Goal: Task Accomplishment & Management: Use online tool/utility

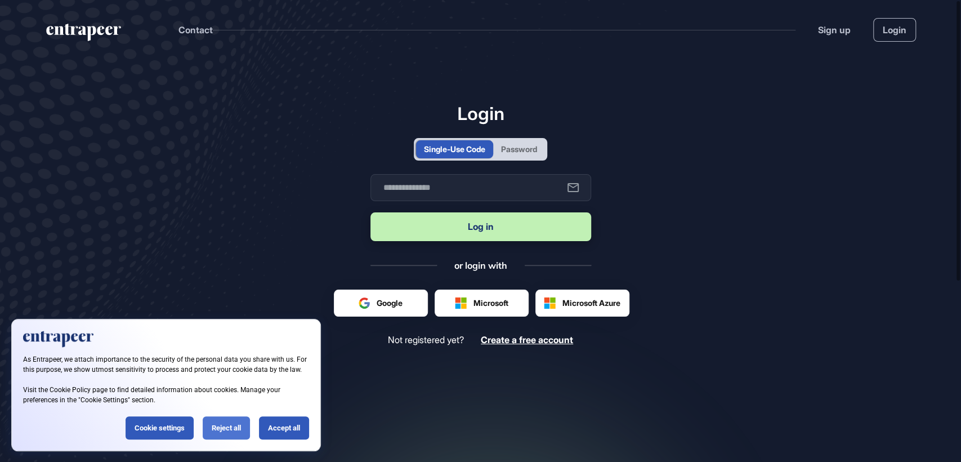
click at [222, 423] on div "Reject all" at bounding box center [226, 427] width 47 height 23
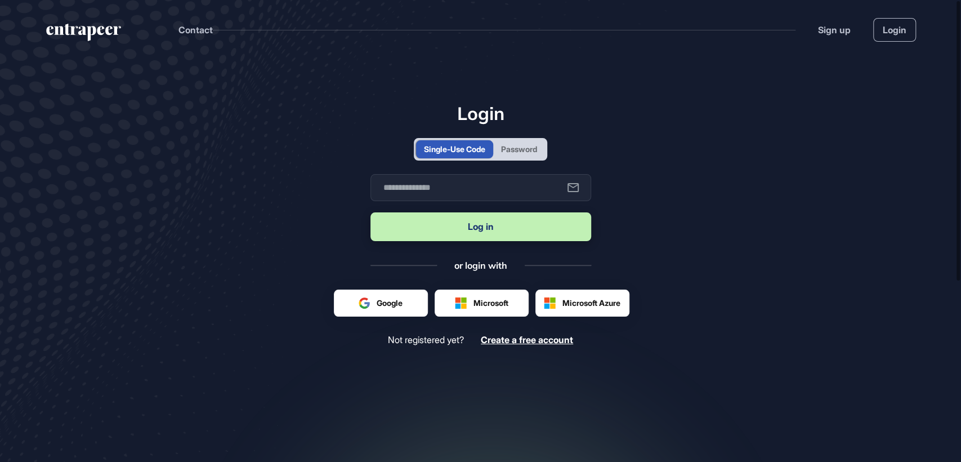
click at [518, 154] on div "Password" at bounding box center [519, 149] width 36 height 12
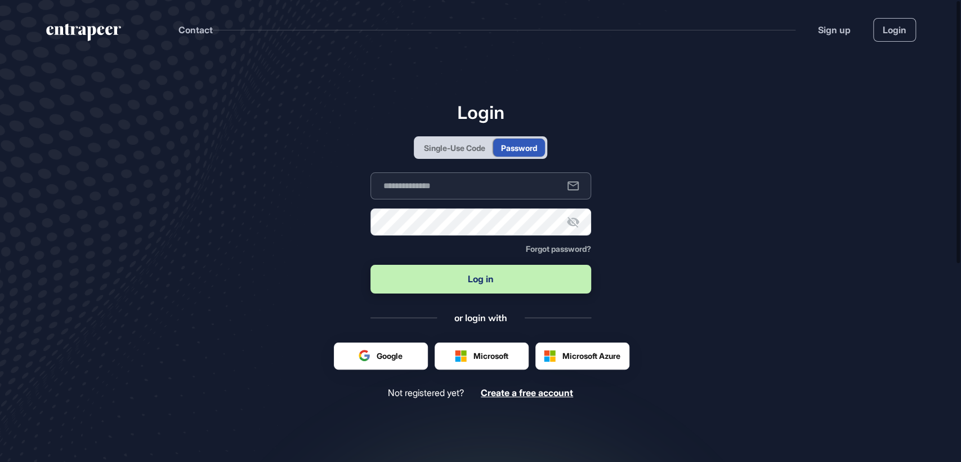
type input "**********"
click at [486, 272] on button "Log in" at bounding box center [480, 279] width 221 height 29
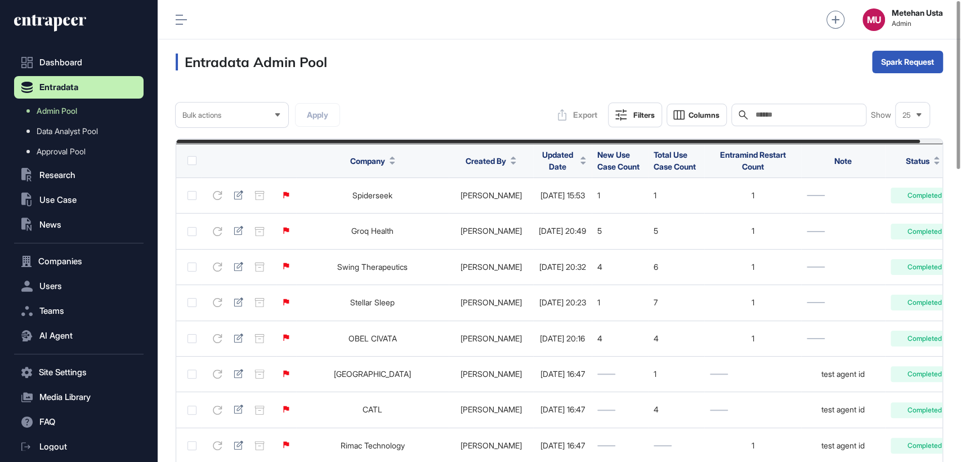
click at [796, 114] on input "text" at bounding box center [806, 114] width 105 height 9
paste input "**********"
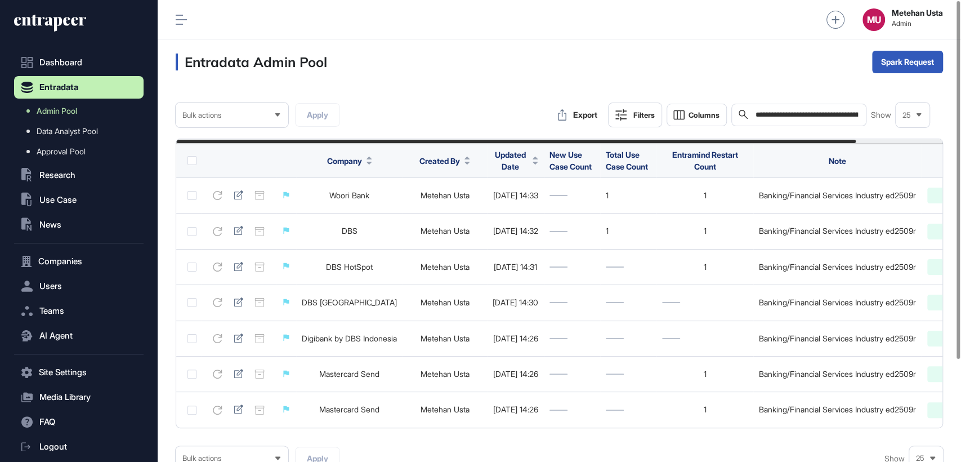
click at [820, 113] on input "**********" at bounding box center [806, 115] width 105 height 10
paste input "text"
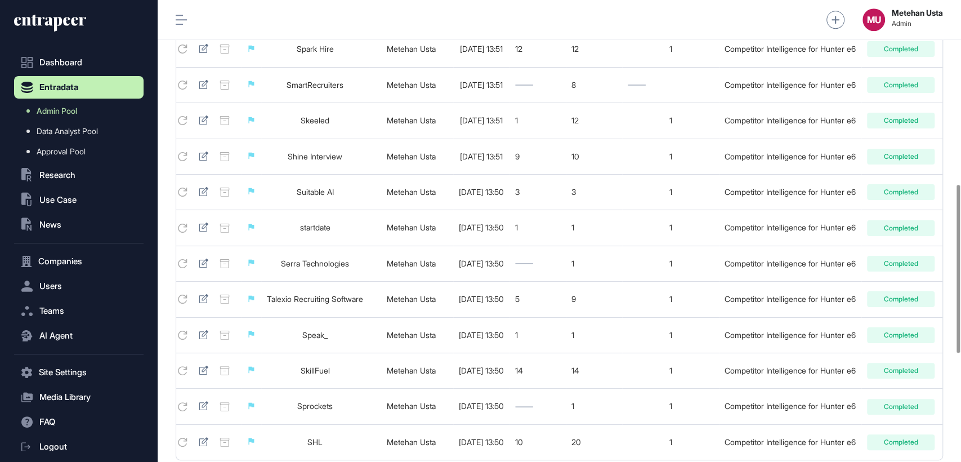
scroll to position [802, 0]
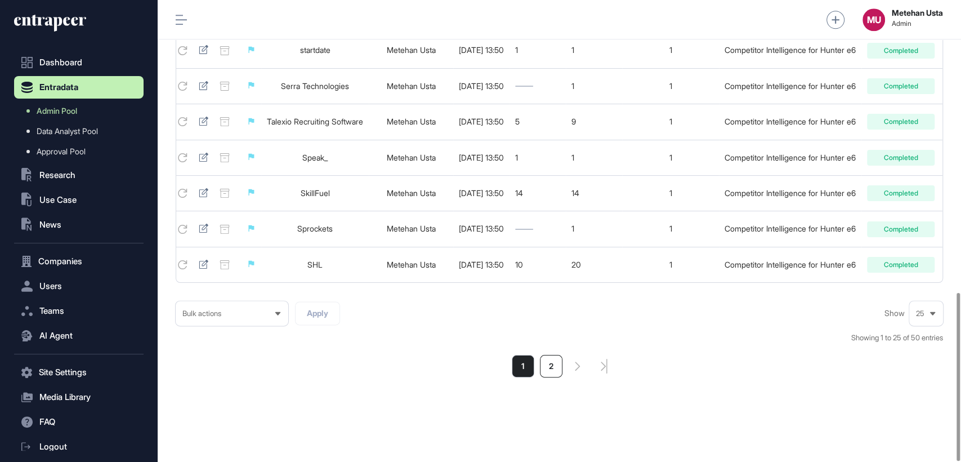
type input "**********"
click at [545, 365] on li "2" at bounding box center [551, 366] width 23 height 23
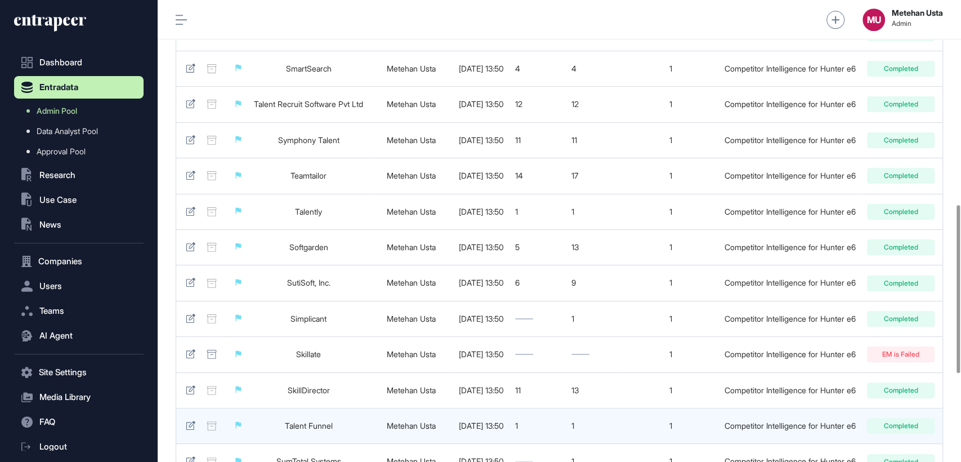
scroll to position [802, 0]
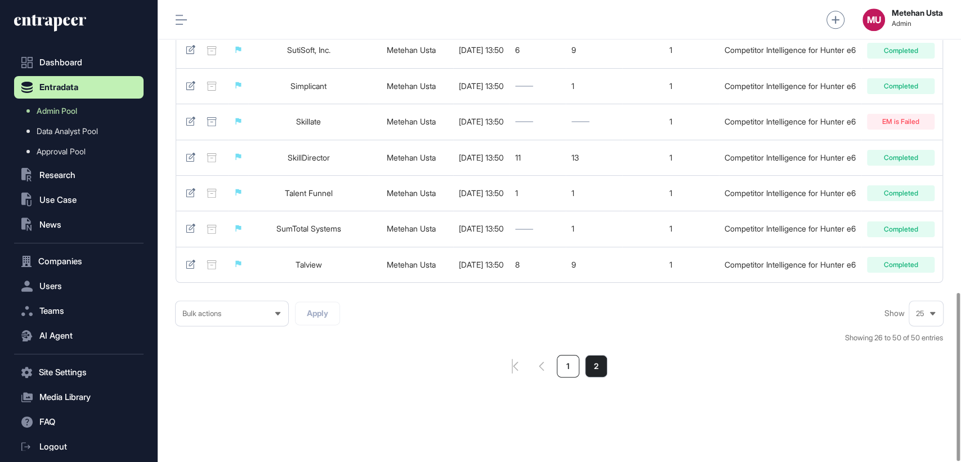
click at [561, 366] on li "1" at bounding box center [568, 366] width 23 height 23
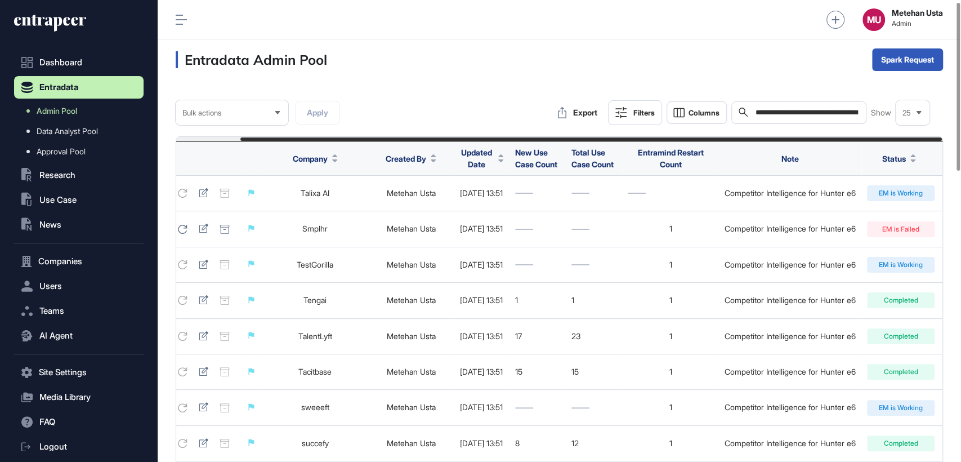
scroll to position [1, 0]
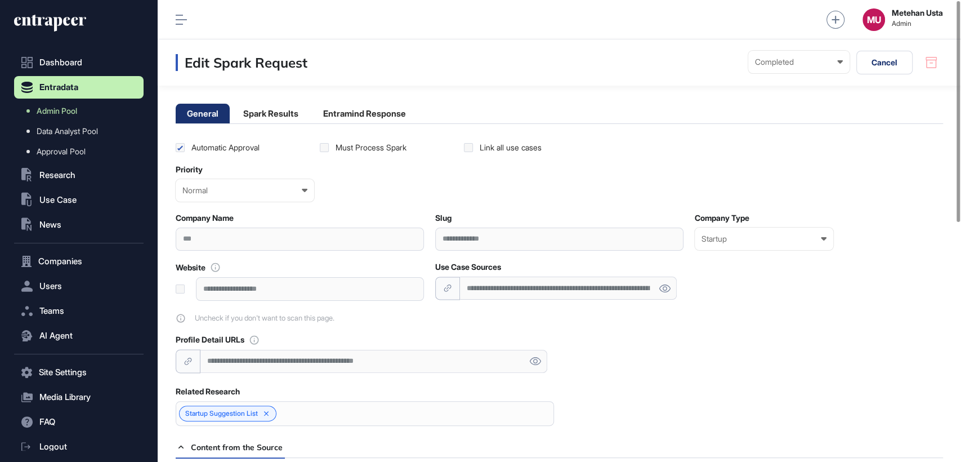
click at [279, 110] on li "Spark Results" at bounding box center [271, 114] width 78 height 20
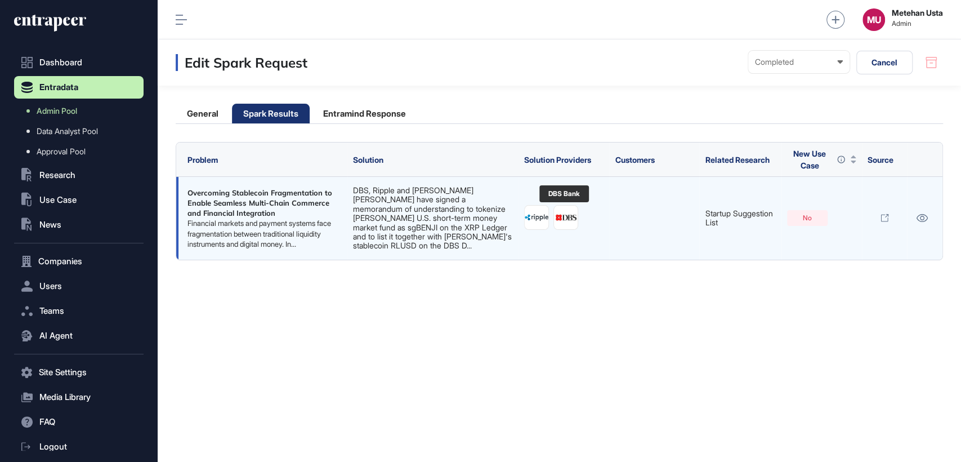
click at [566, 213] on img at bounding box center [566, 217] width 24 height 24
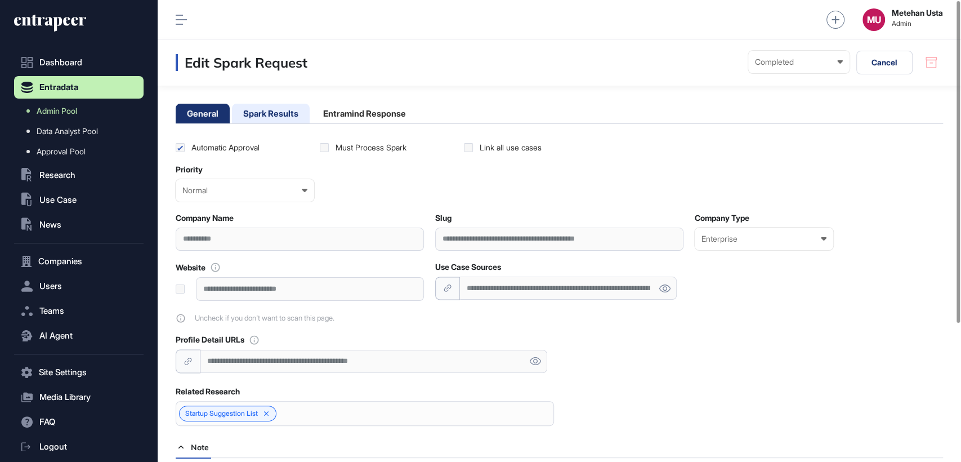
click at [282, 109] on li "Spark Results" at bounding box center [271, 114] width 78 height 20
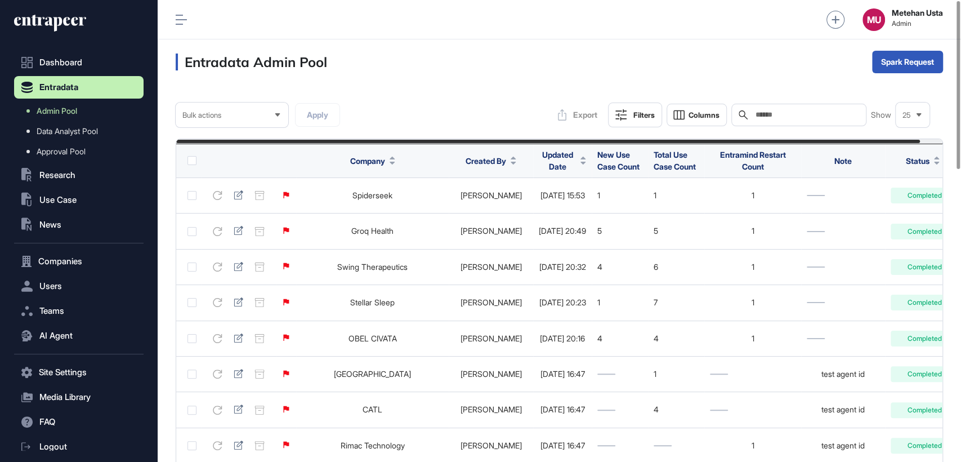
click at [618, 114] on icon at bounding box center [620, 114] width 11 height 11
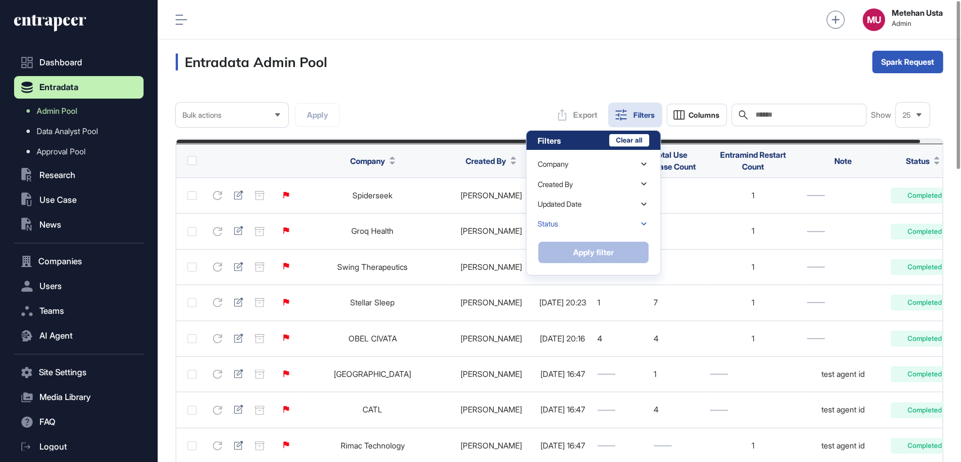
click at [603, 223] on div "Status" at bounding box center [593, 224] width 111 height 20
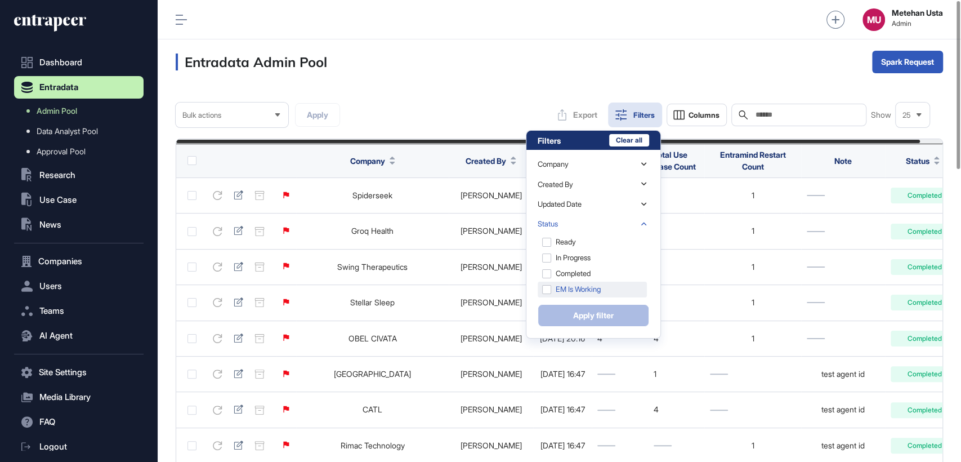
click at [592, 294] on div "EM is Working" at bounding box center [592, 289] width 109 height 16
click at [588, 309] on button "Apply filter" at bounding box center [593, 315] width 111 height 23
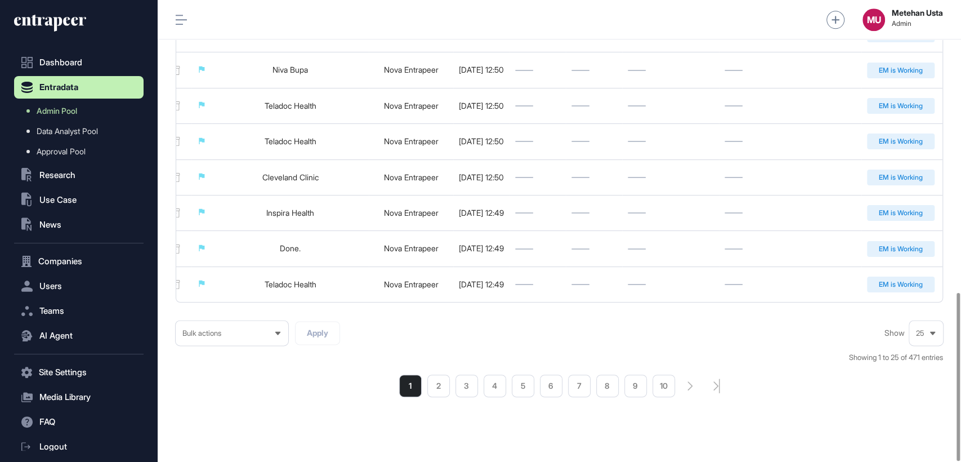
scroll to position [802, 0]
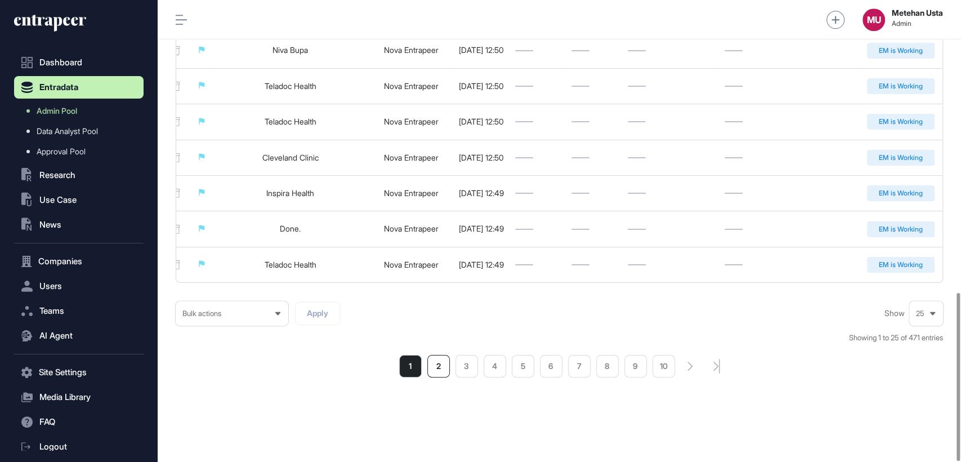
click at [436, 365] on li "2" at bounding box center [438, 366] width 23 height 23
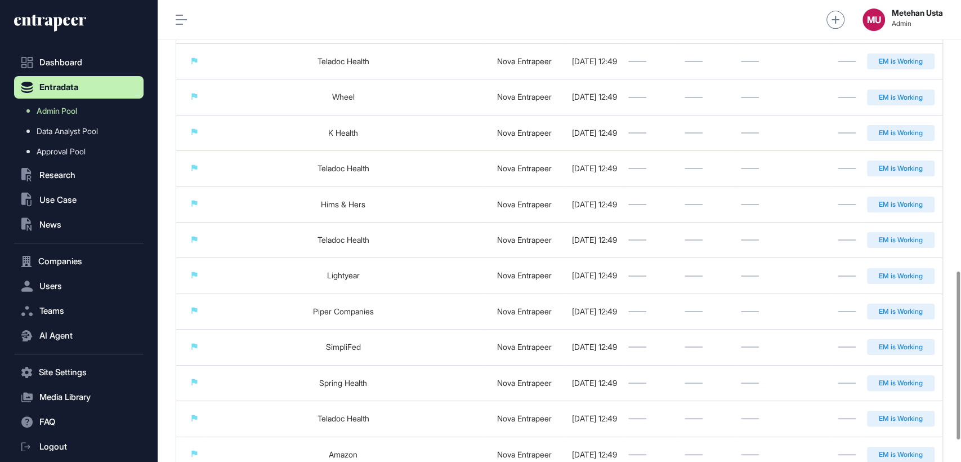
scroll to position [802, 0]
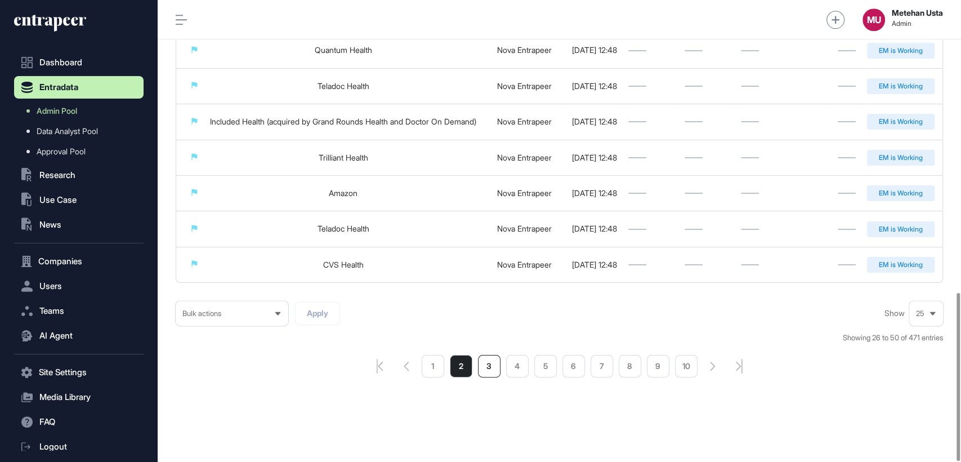
click at [482, 367] on li "3" at bounding box center [489, 366] width 23 height 23
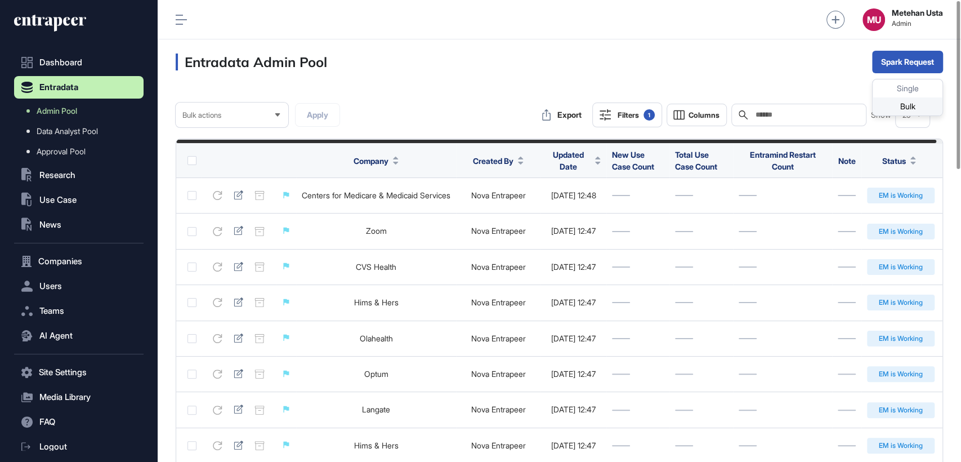
click at [892, 101] on div "Bulk" at bounding box center [908, 106] width 70 height 18
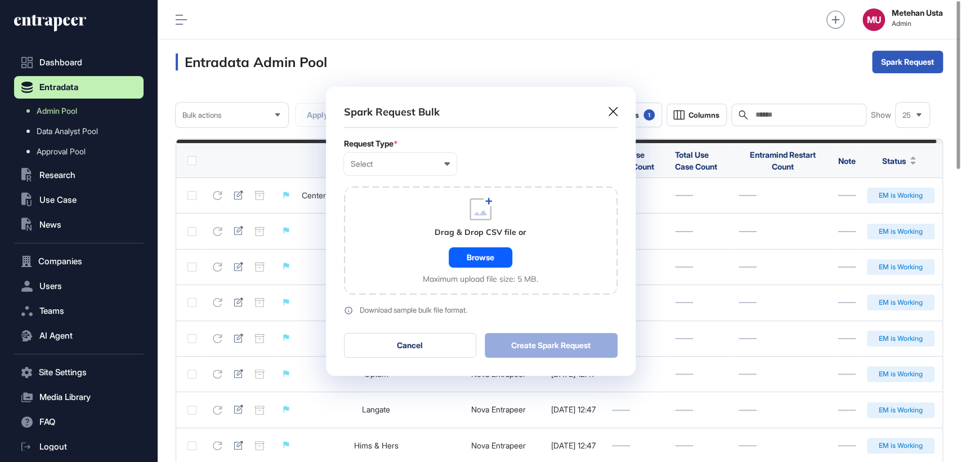
scroll to position [0, 5]
click at [405, 149] on div "Request Type * Select User Company Customer Request ID" at bounding box center [481, 157] width 274 height 36
click at [395, 158] on div "Select User Company Customer Request ID" at bounding box center [400, 164] width 113 height 23
click at [0, 0] on div "Company" at bounding box center [0, 0] width 0 height 0
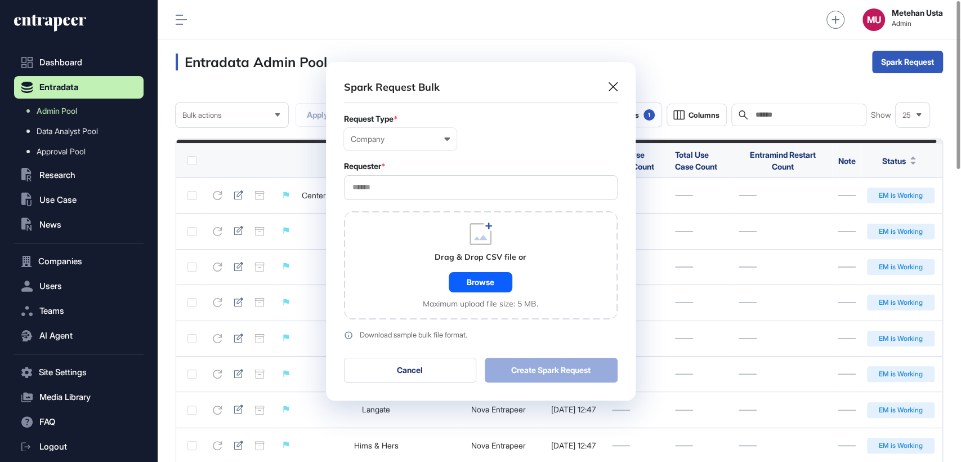
click at [427, 187] on input "text" at bounding box center [480, 187] width 259 height 10
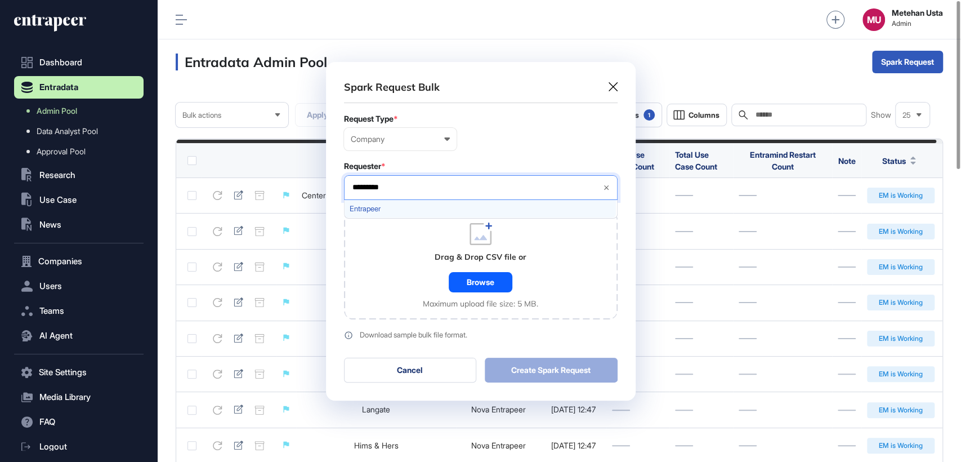
type input "*********"
click at [404, 203] on div "Entrapeer" at bounding box center [480, 208] width 271 height 17
click at [458, 168] on div "Requester *" at bounding box center [481, 166] width 274 height 9
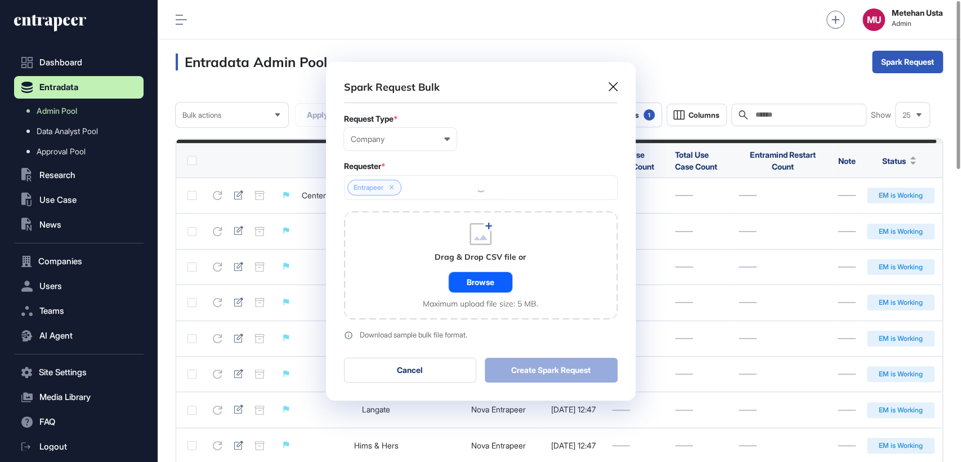
click at [475, 281] on div "Browse" at bounding box center [481, 282] width 64 height 20
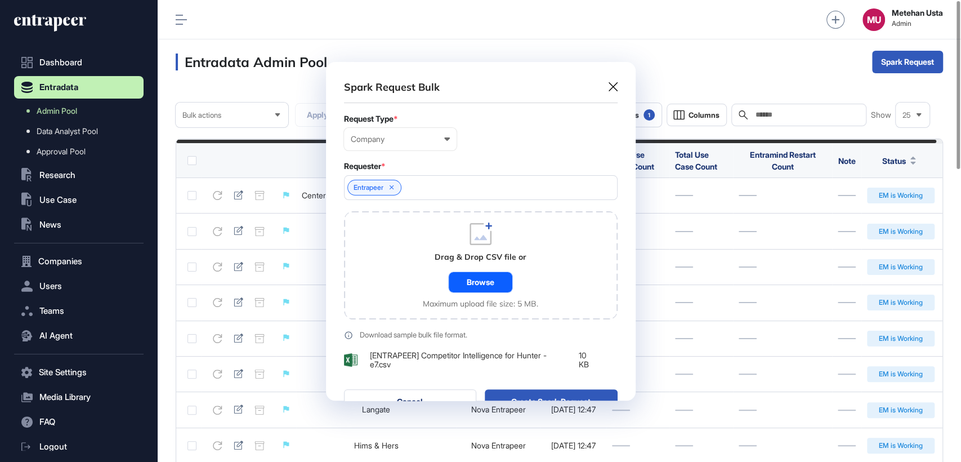
scroll to position [369, 310]
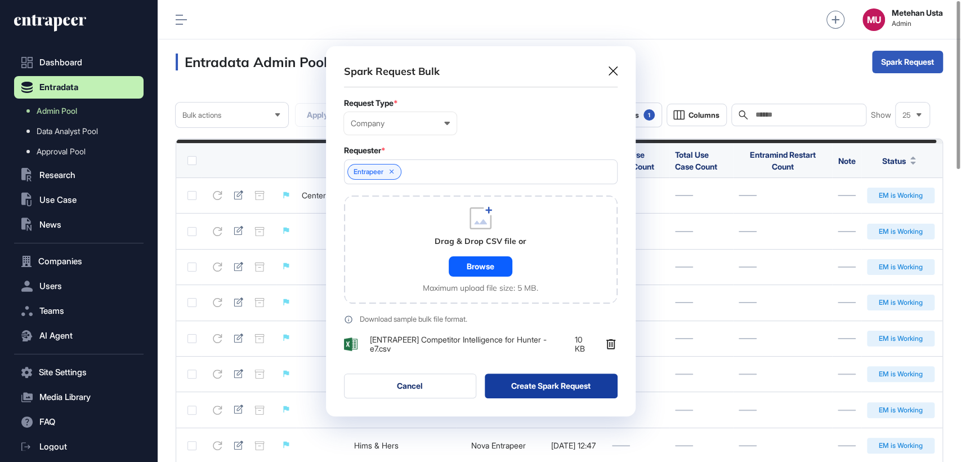
click at [585, 391] on button "Create Spark Request" at bounding box center [551, 385] width 133 height 25
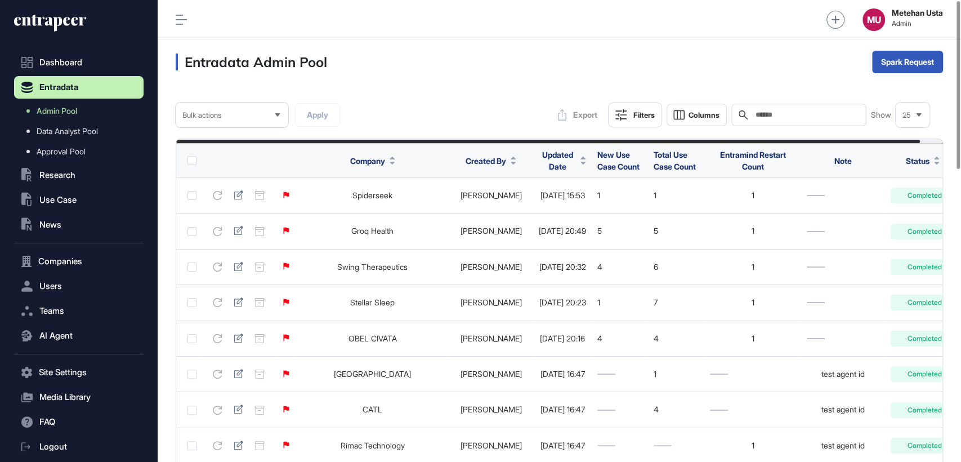
click at [552, 163] on span "Updated Date" at bounding box center [557, 161] width 37 height 24
click at [552, 205] on span "Sort Descending" at bounding box center [562, 208] width 45 height 10
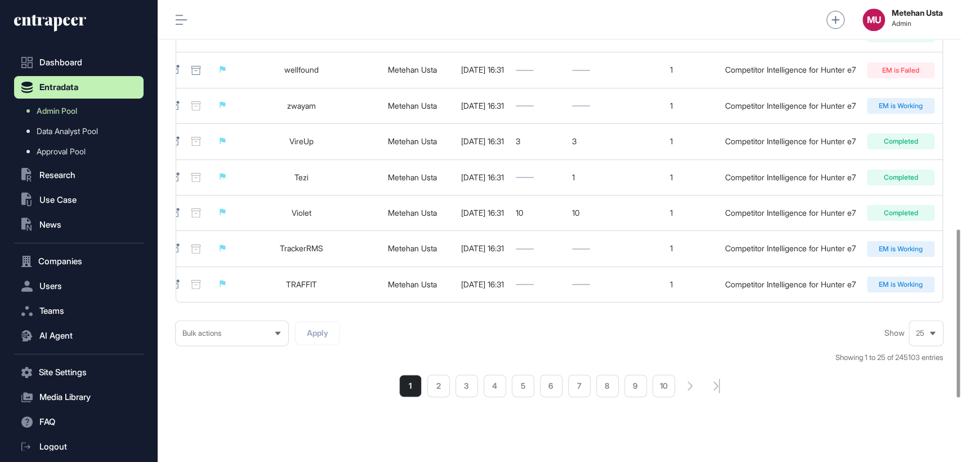
scroll to position [802, 0]
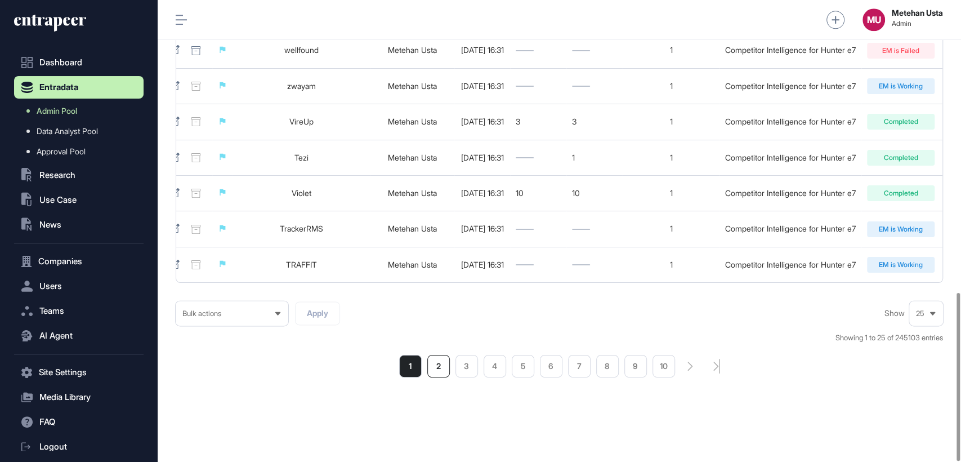
click at [433, 370] on li "2" at bounding box center [438, 366] width 23 height 23
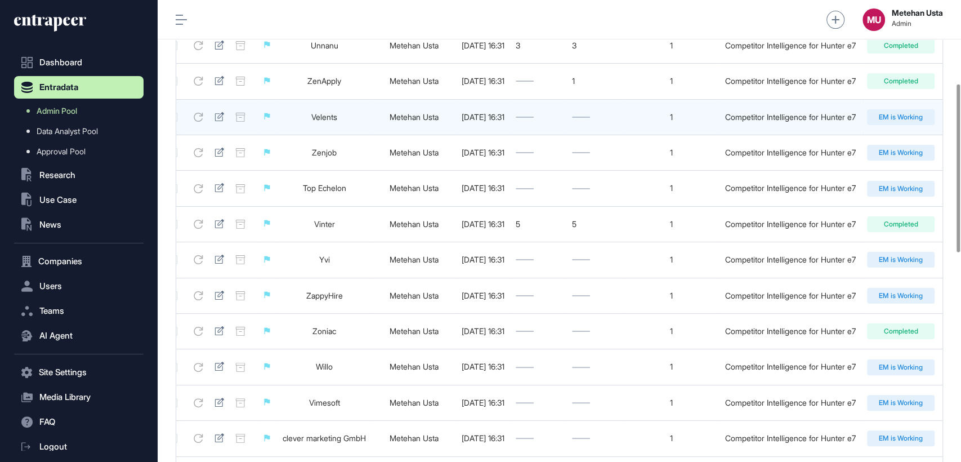
scroll to position [230, 0]
